Goal: Transaction & Acquisition: Subscribe to service/newsletter

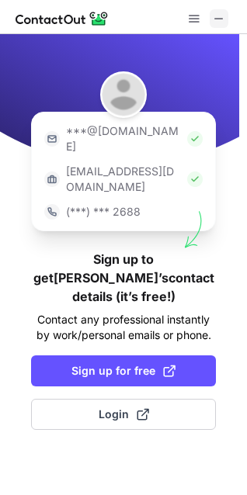
click at [216, 23] on span at bounding box center [219, 18] width 12 height 12
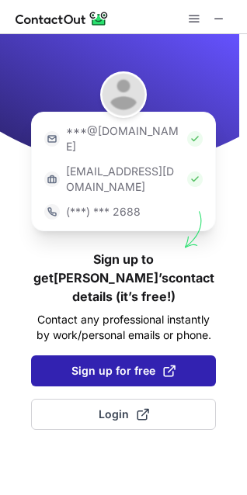
click at [76, 355] on button "Sign up for free" at bounding box center [123, 370] width 185 height 31
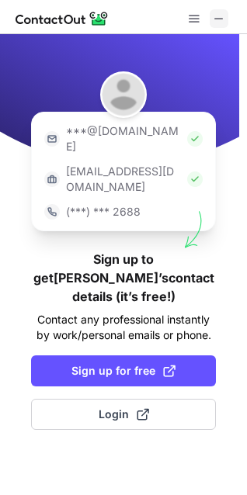
click at [222, 13] on span at bounding box center [219, 18] width 12 height 12
